Goal: Task Accomplishment & Management: Manage account settings

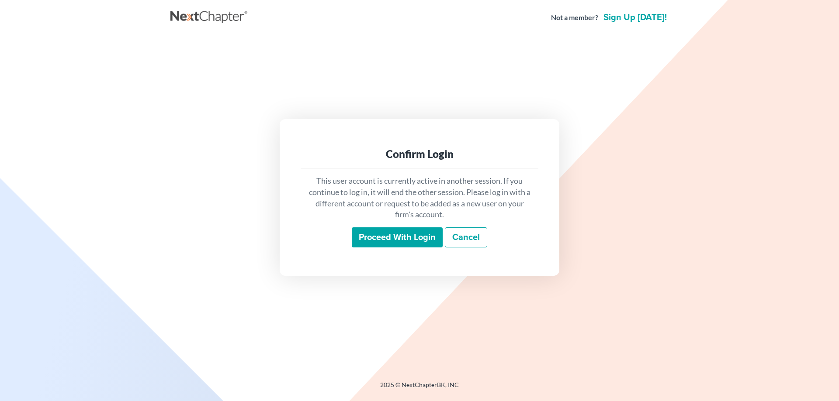
click at [372, 233] on input "Proceed with login" at bounding box center [397, 238] width 91 height 20
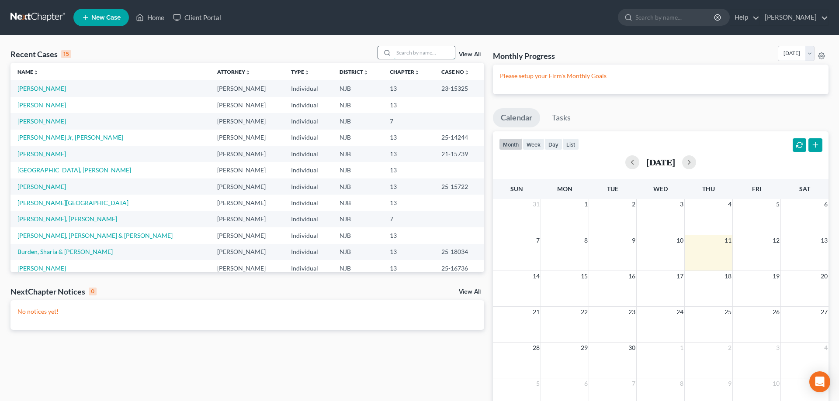
click at [394, 52] on input "search" at bounding box center [424, 52] width 61 height 13
type input "[PERSON_NAME]"
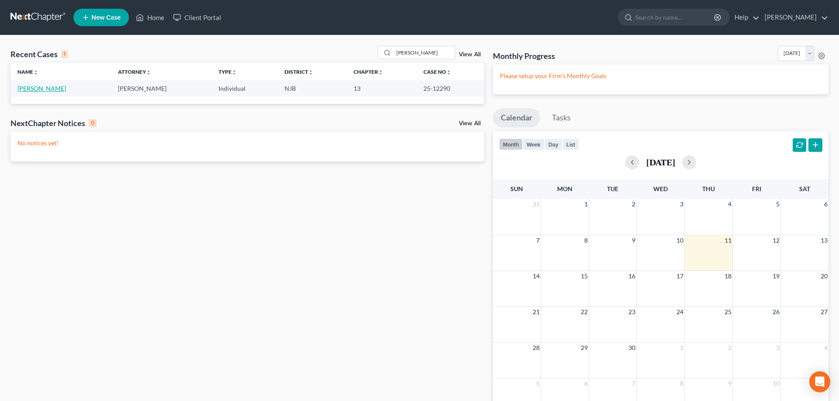
click at [39, 88] on link "[PERSON_NAME]" at bounding box center [41, 88] width 48 height 7
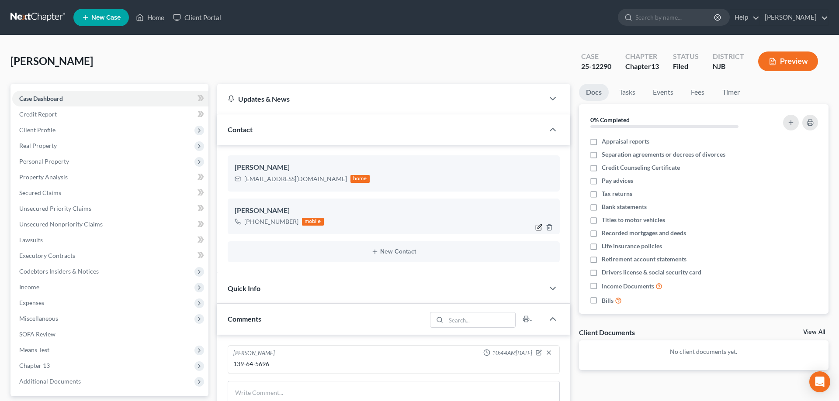
click at [539, 228] on icon "button" at bounding box center [539, 227] width 4 height 4
select select "0"
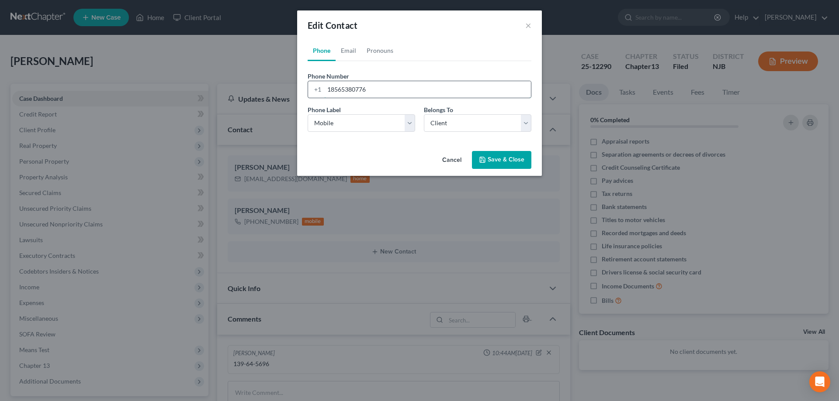
click at [380, 92] on input "18565380776" at bounding box center [427, 89] width 207 height 17
type input "1"
type input "[PHONE_NUMBER]"
click at [308, 114] on select "Select Mobile Home Work Other" at bounding box center [361, 122] width 107 height 17
select select "1"
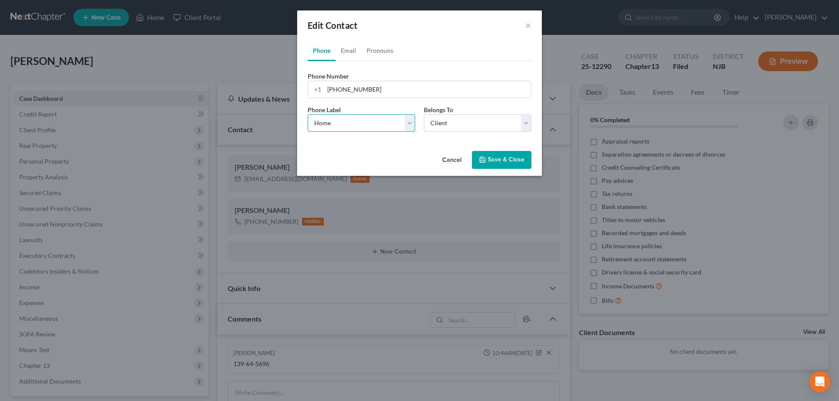
click option "Home" at bounding box center [0, 0] width 0 height 0
click at [424, 114] on select "Select Client Other" at bounding box center [477, 122] width 107 height 17
click option "Client" at bounding box center [0, 0] width 0 height 0
click at [486, 159] on icon "button" at bounding box center [482, 159] width 7 height 7
